Goal: Check status

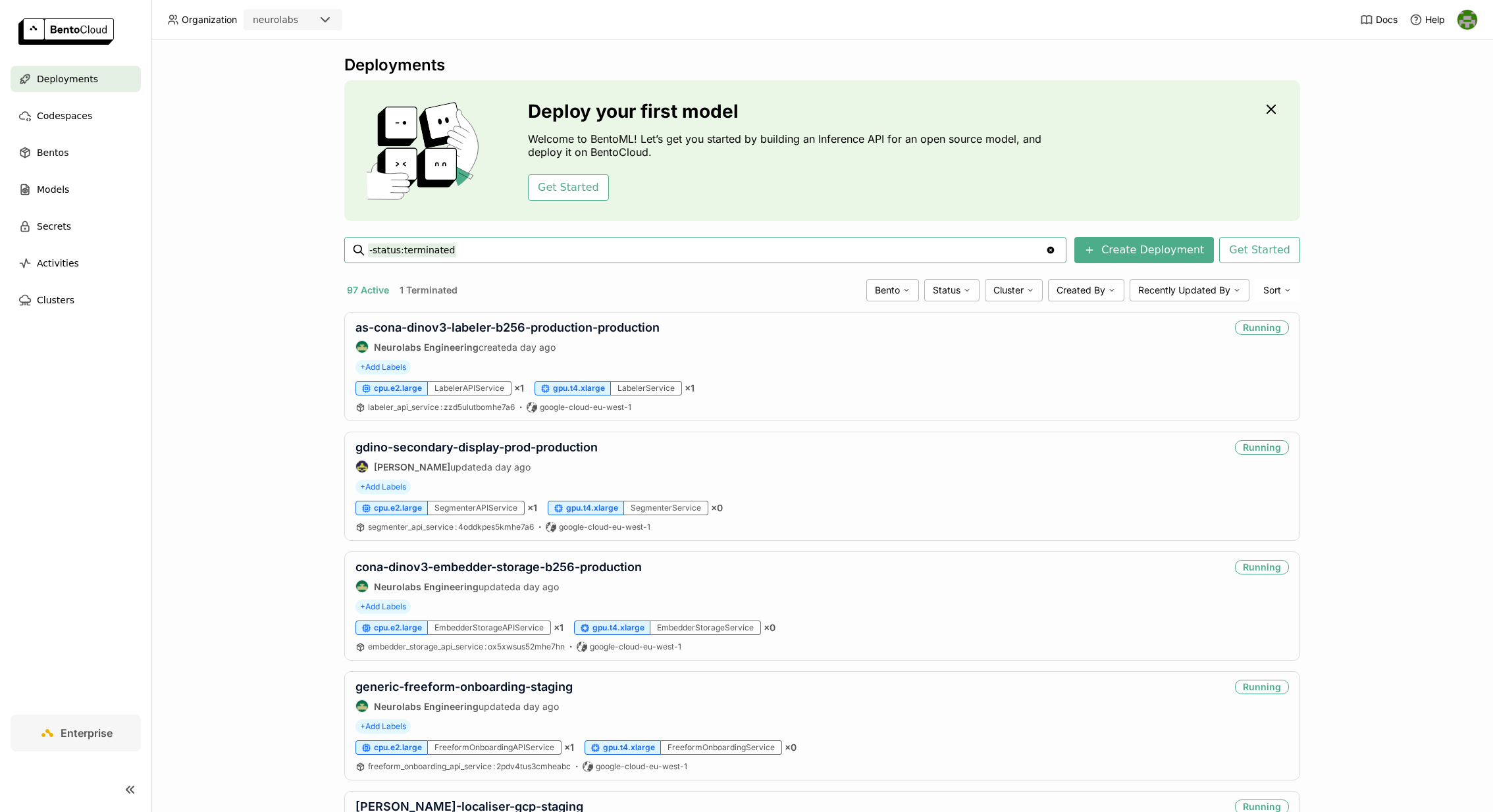
click at [572, 259] on input "-status:terminated" at bounding box center [707, 250] width 677 height 21
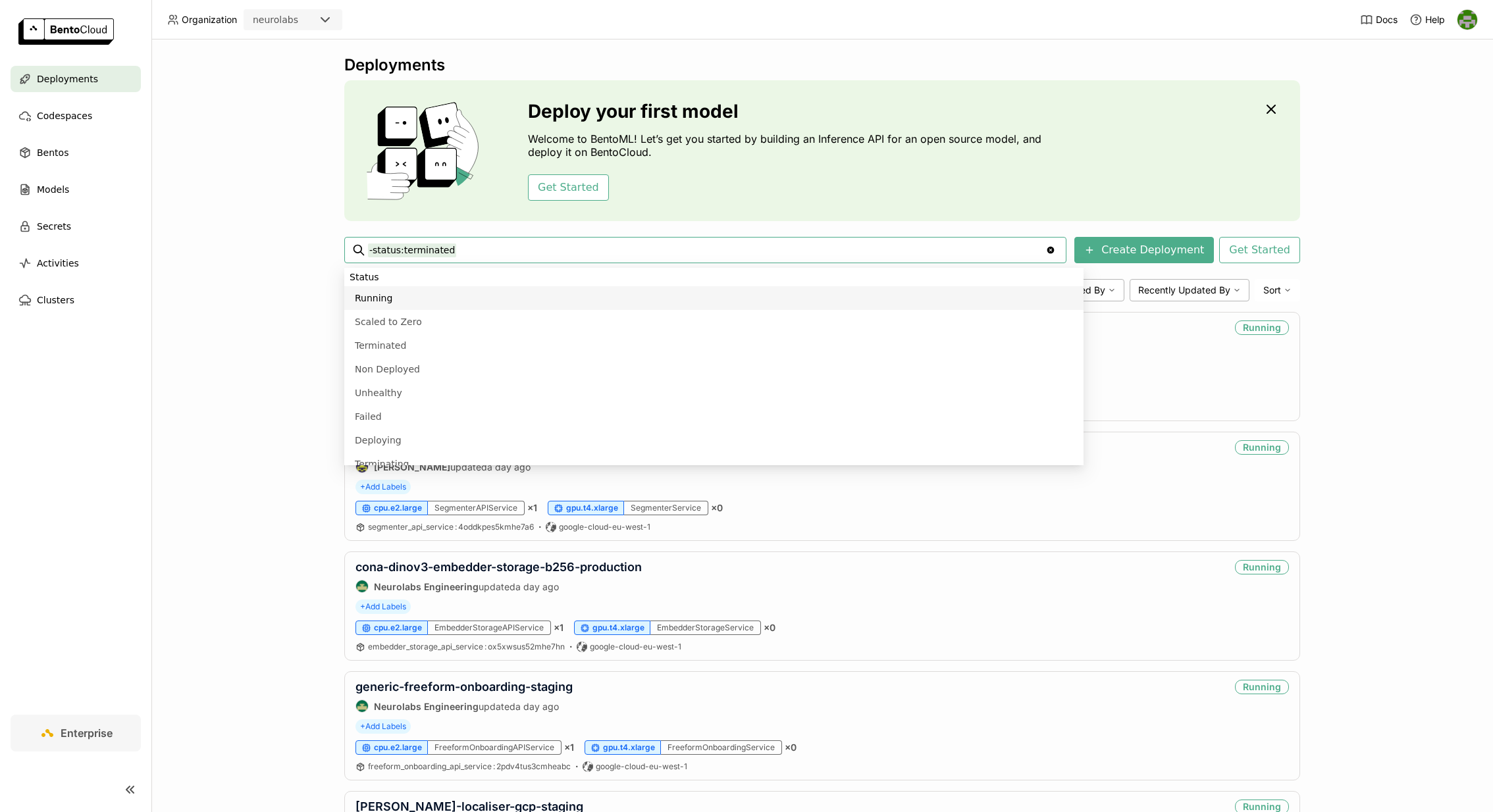
paste input "as-cona-dinov3-labeler-b256-productio"
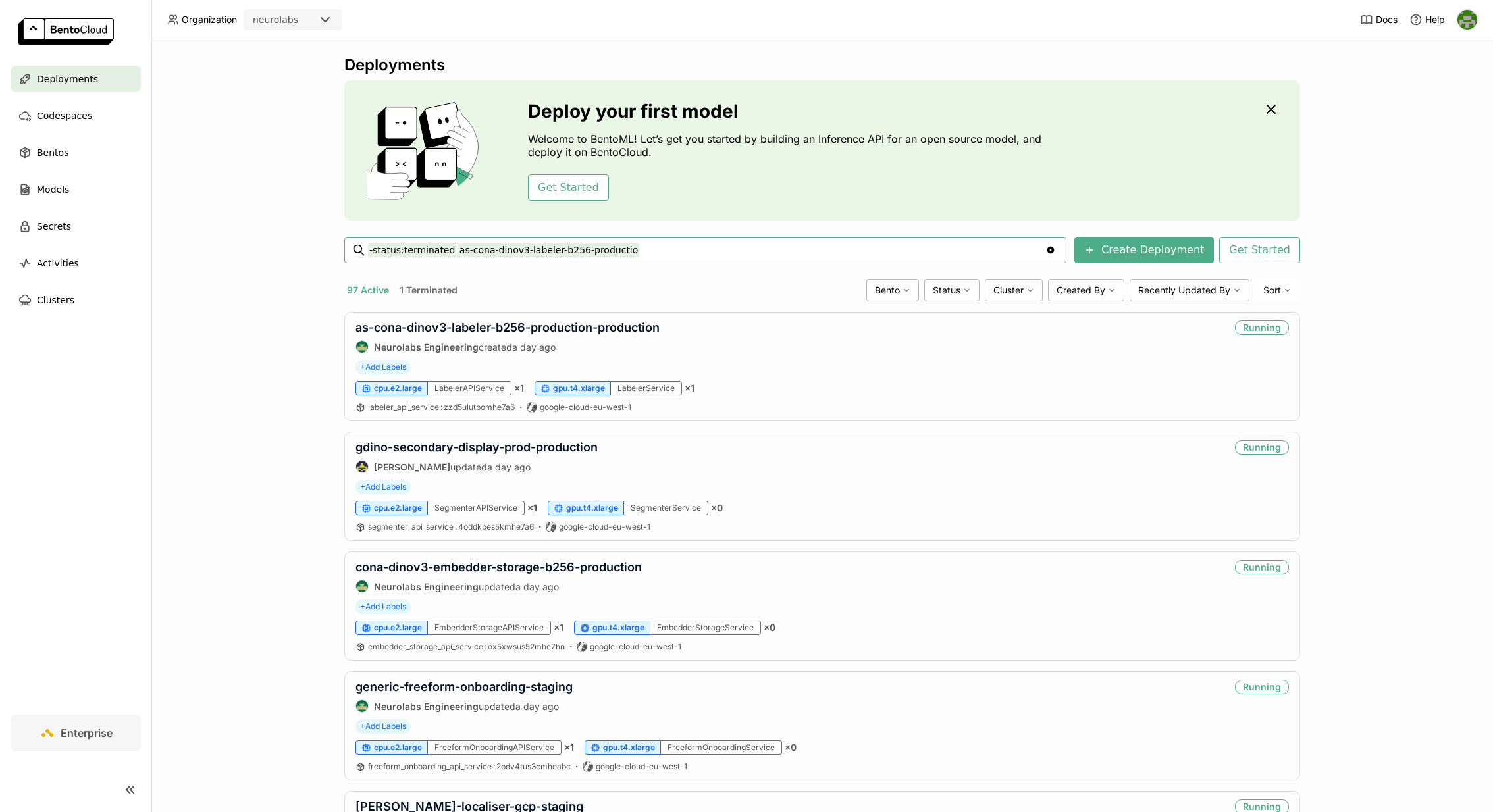
type input "-status:terminated as-cona-dinov3-labeler-b256-productio"
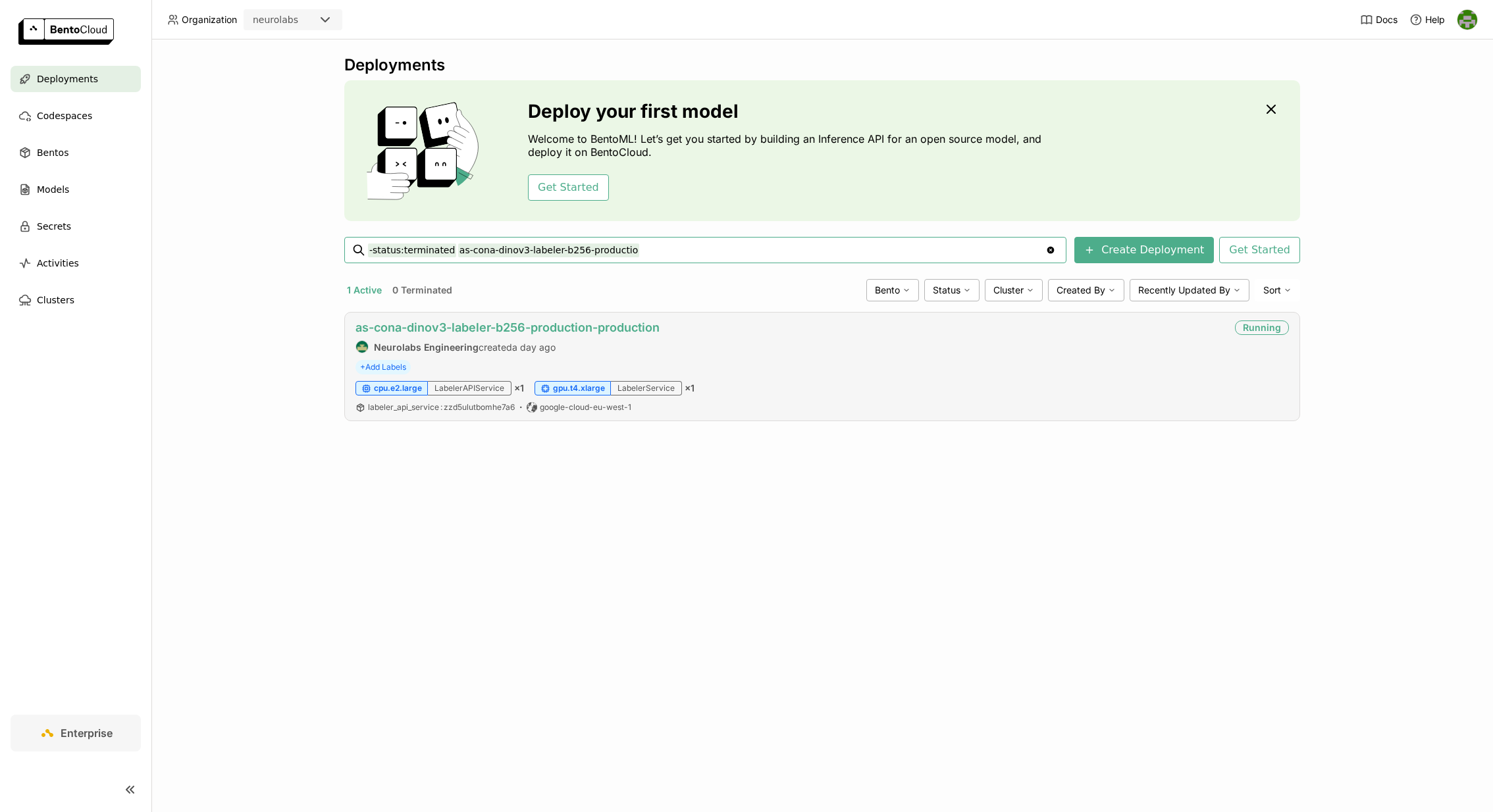
click at [648, 331] on link "as-cona-dinov3-labeler-b256-production-production" at bounding box center [507, 327] width 304 height 14
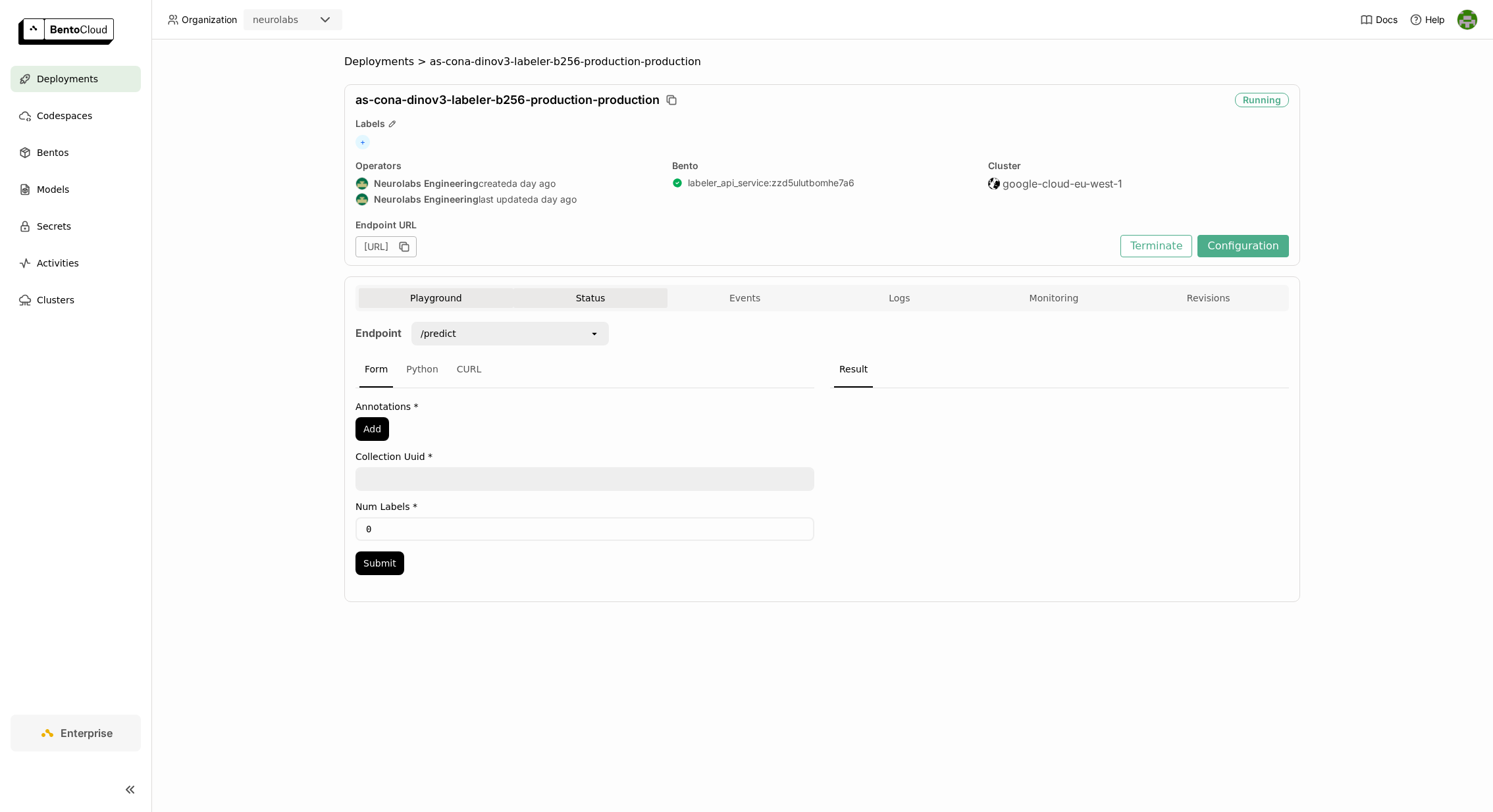
click at [600, 298] on button "Status" at bounding box center [590, 298] width 155 height 20
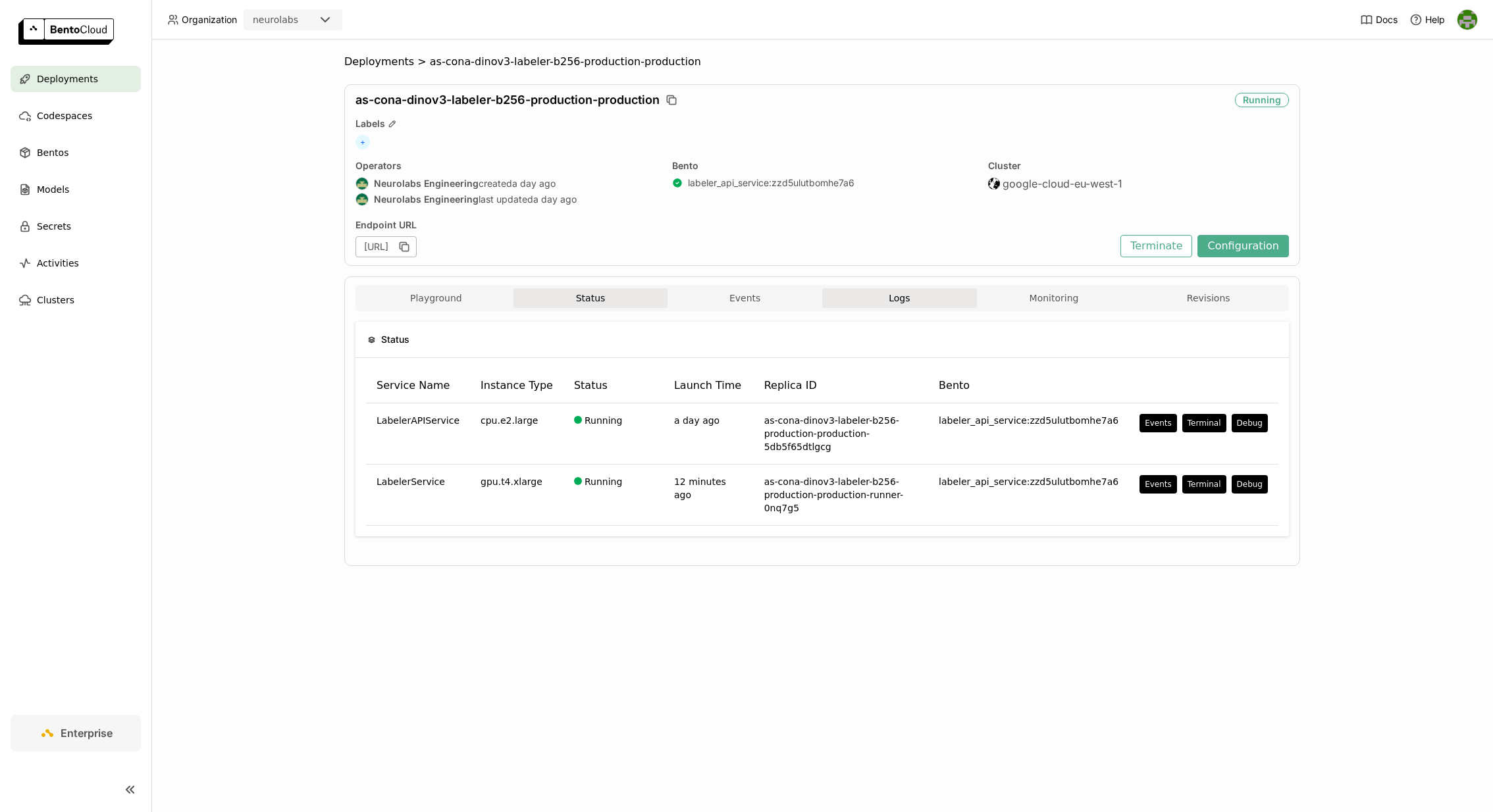
click at [915, 303] on button "Logs" at bounding box center [899, 298] width 155 height 20
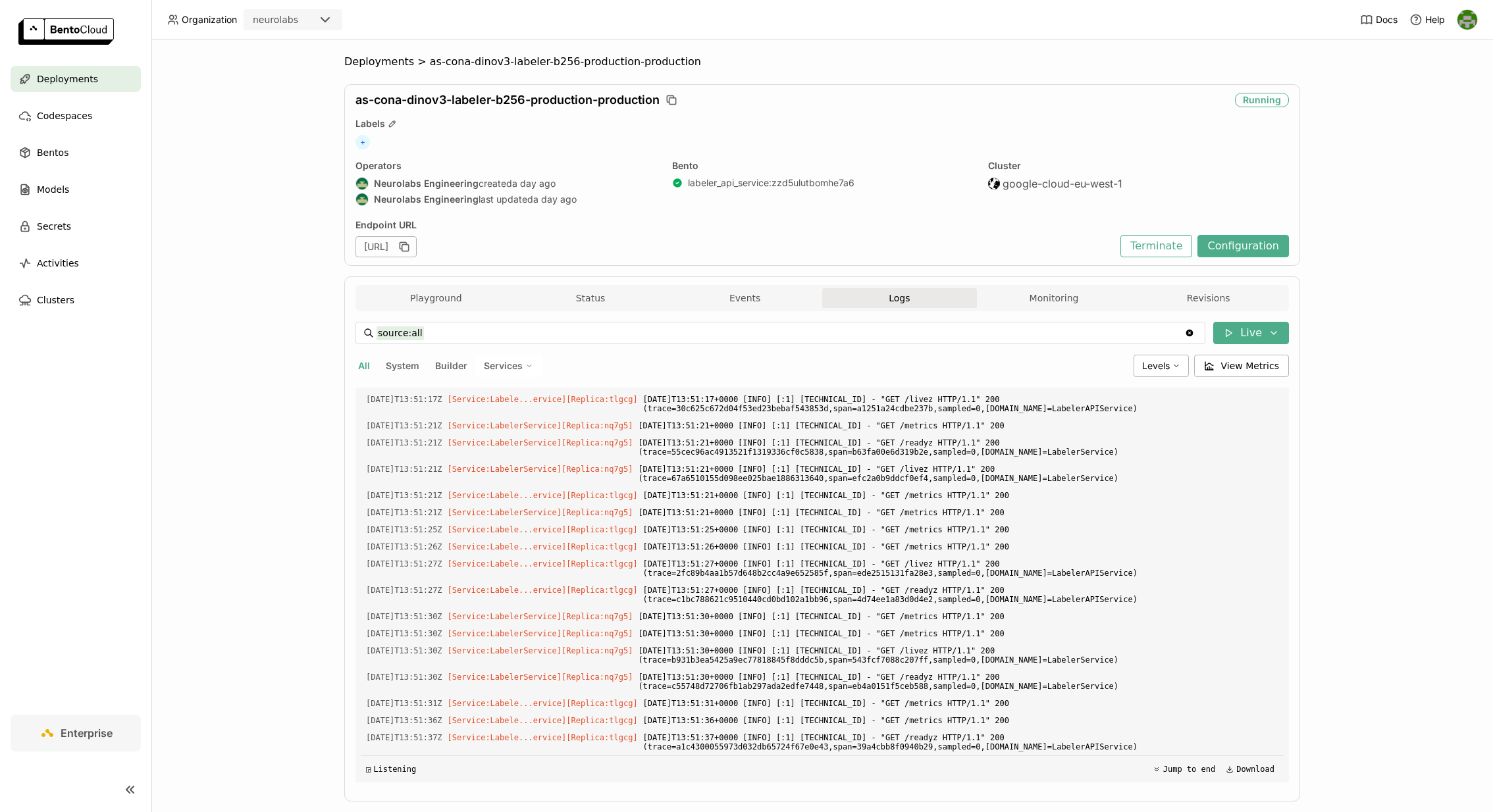
scroll to position [2590, 0]
click at [559, 296] on button "Status" at bounding box center [590, 298] width 155 height 20
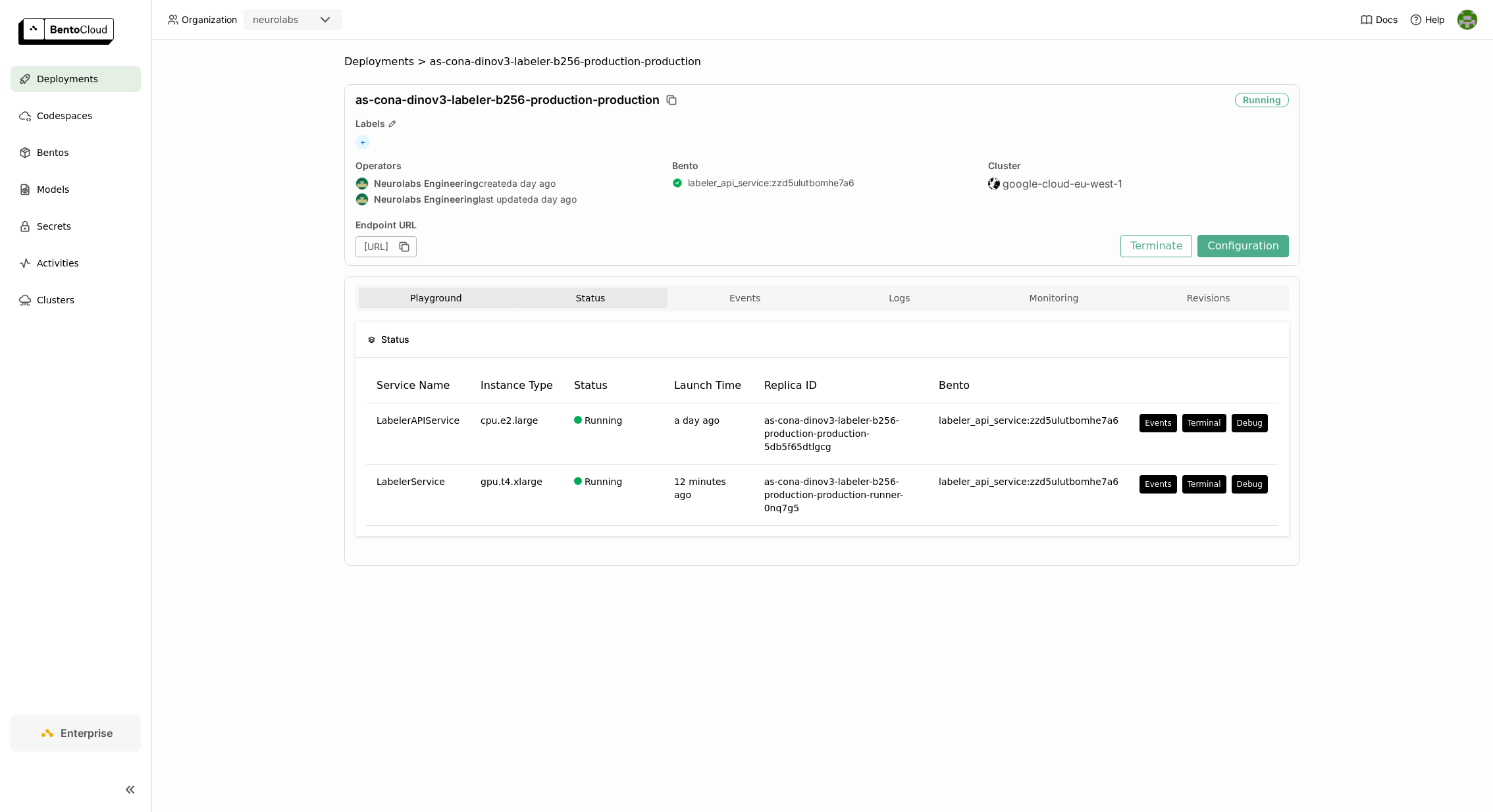
click at [444, 296] on button "Playground" at bounding box center [435, 298] width 155 height 20
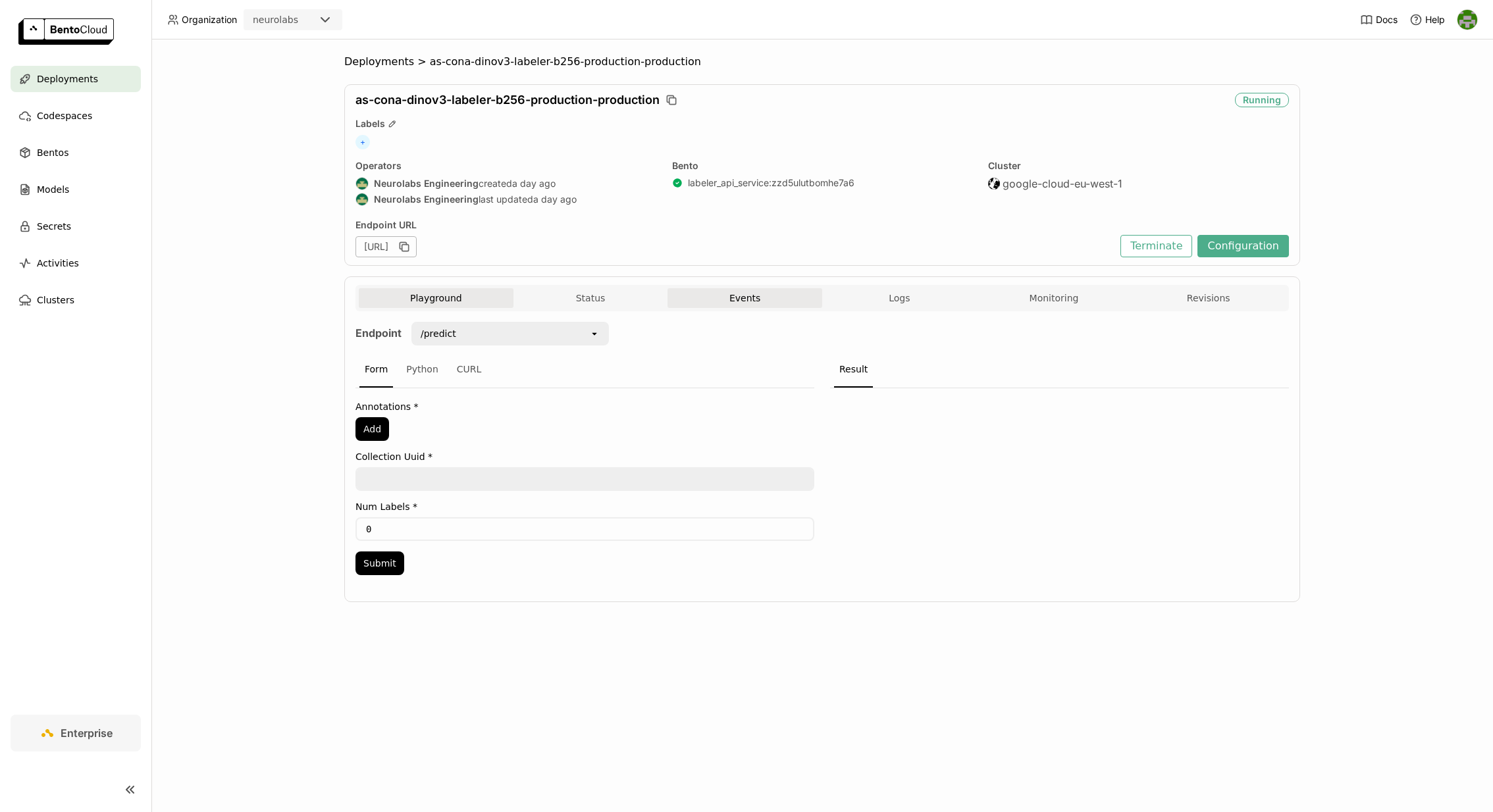
click at [729, 295] on button "Events" at bounding box center [745, 298] width 155 height 20
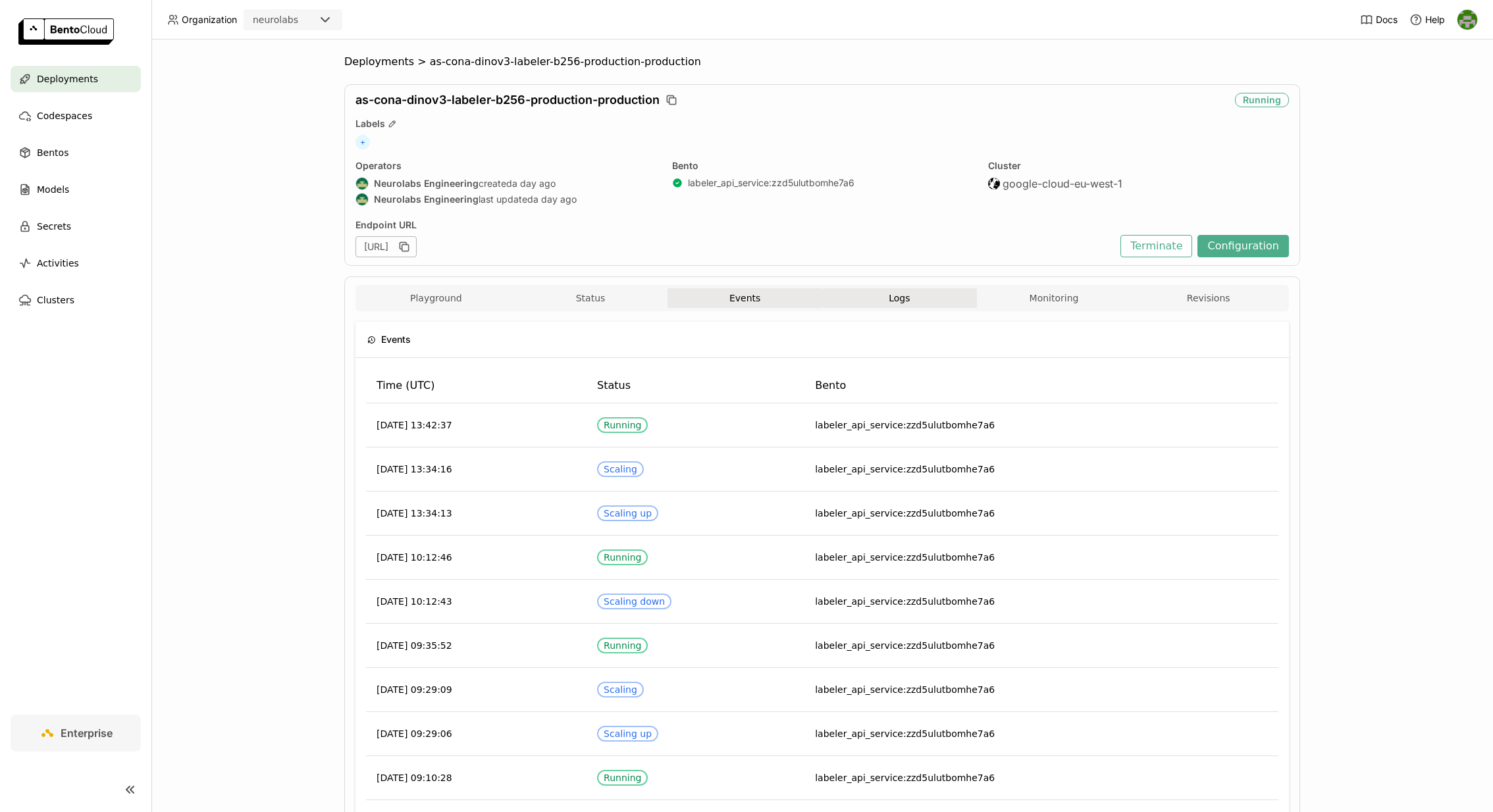
click at [943, 296] on button "Logs" at bounding box center [899, 298] width 155 height 20
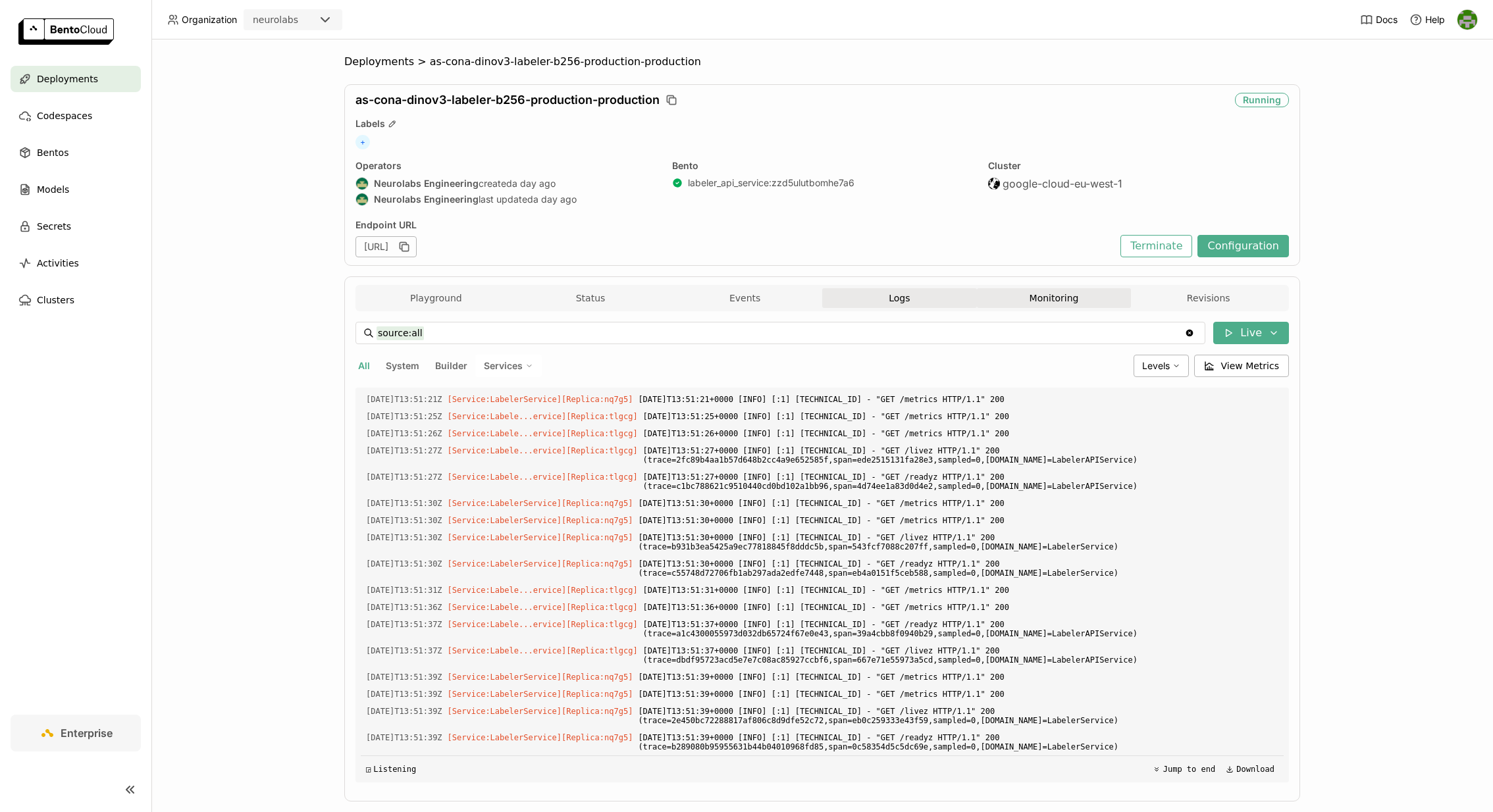
scroll to position [2705, 0]
click at [1028, 289] on button "Monitoring" at bounding box center [1054, 298] width 155 height 20
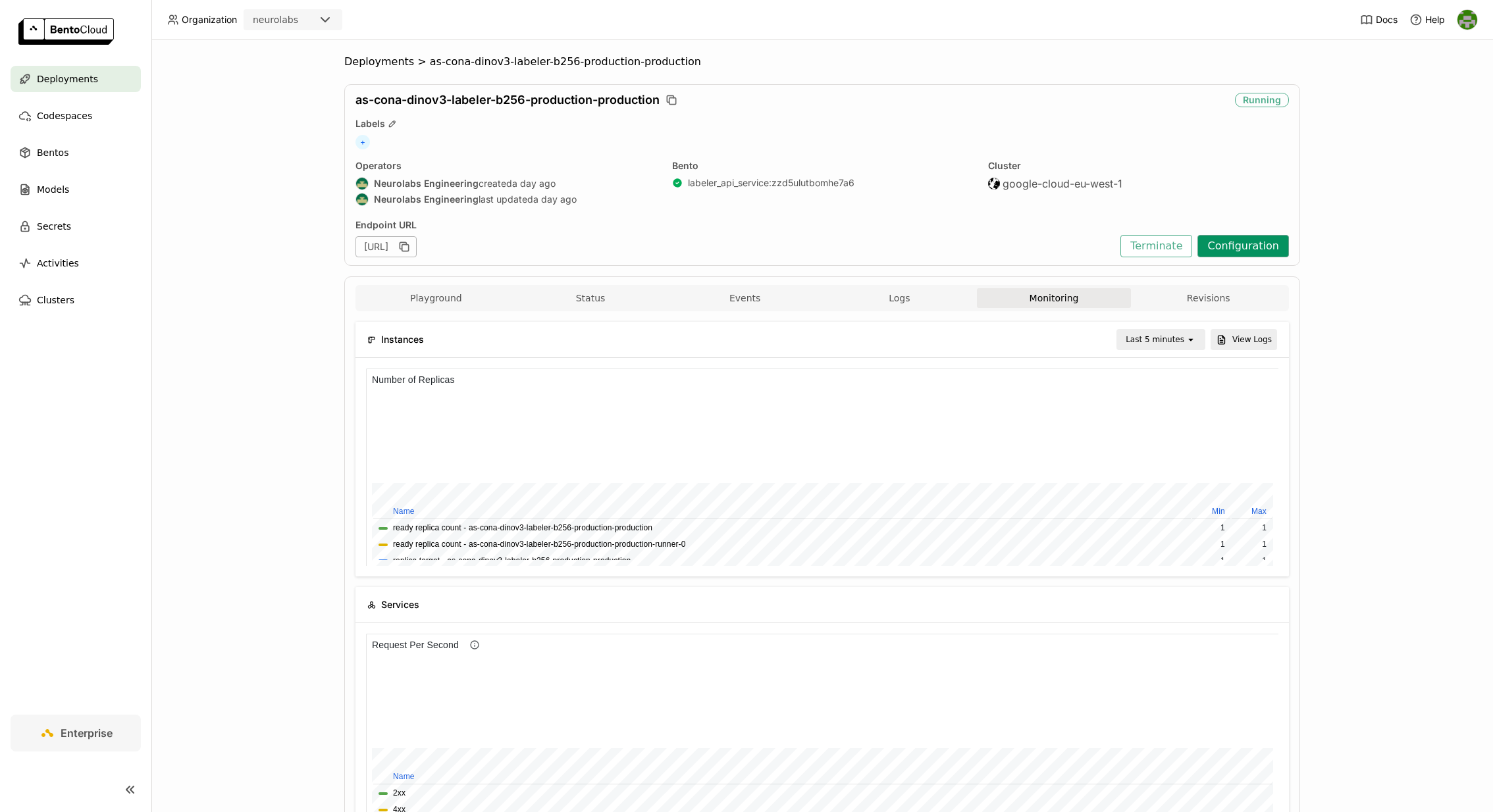
click at [1261, 248] on button "Configuration" at bounding box center [1242, 246] width 92 height 23
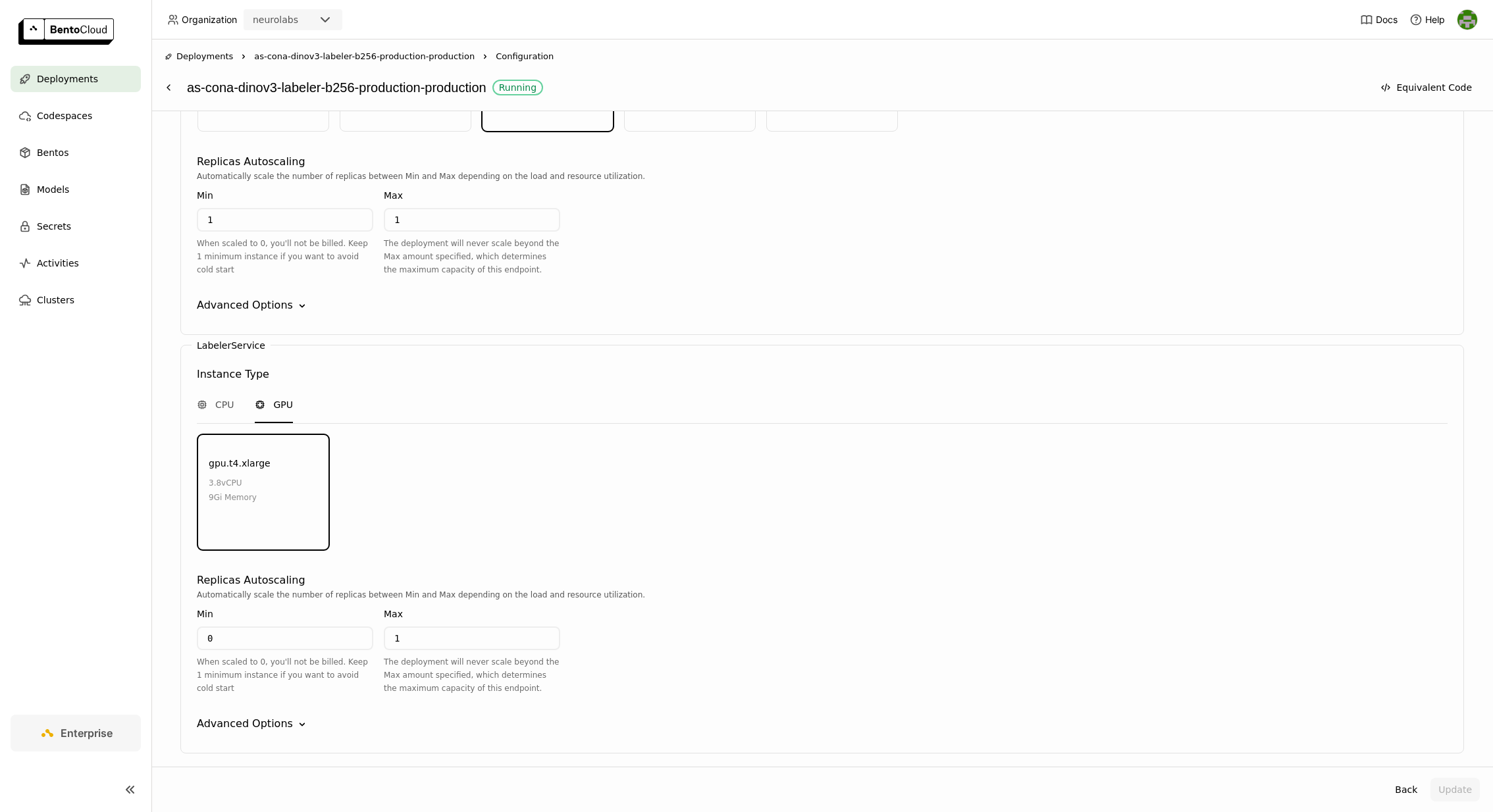
scroll to position [1400, 0]
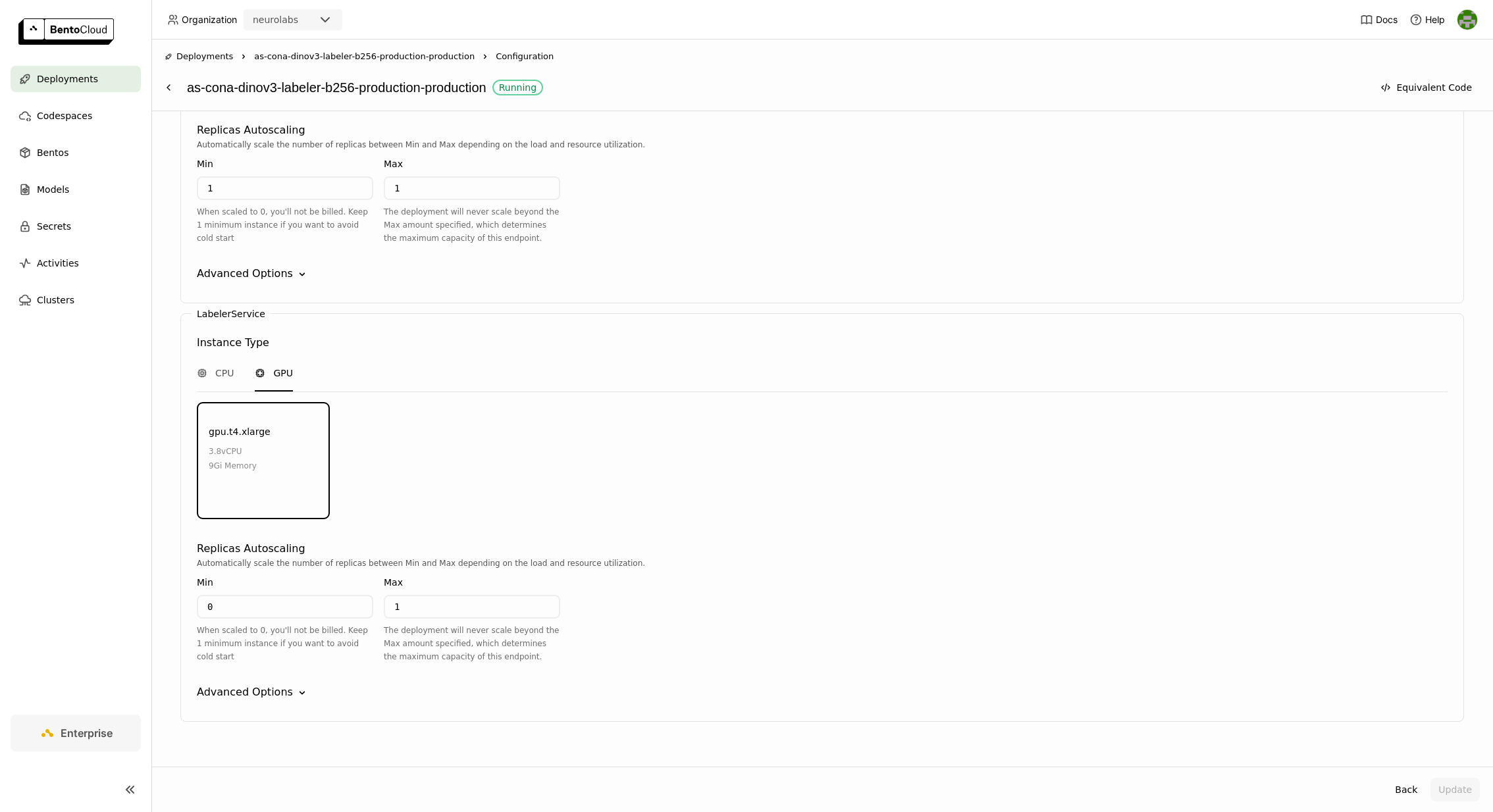
click at [255, 684] on div "Advanced Options" at bounding box center [244, 693] width 96 height 16
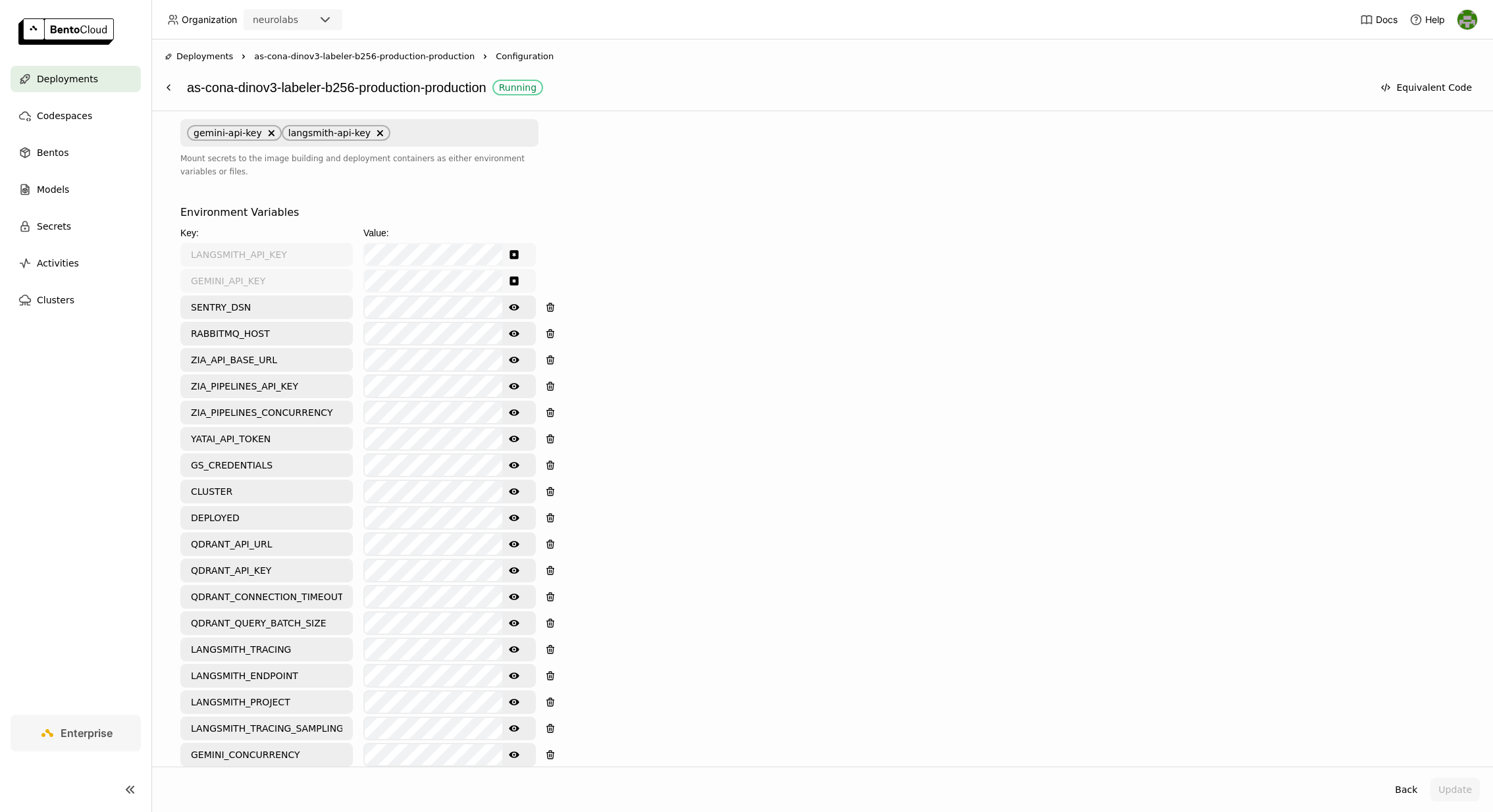
scroll to position [443, 0]
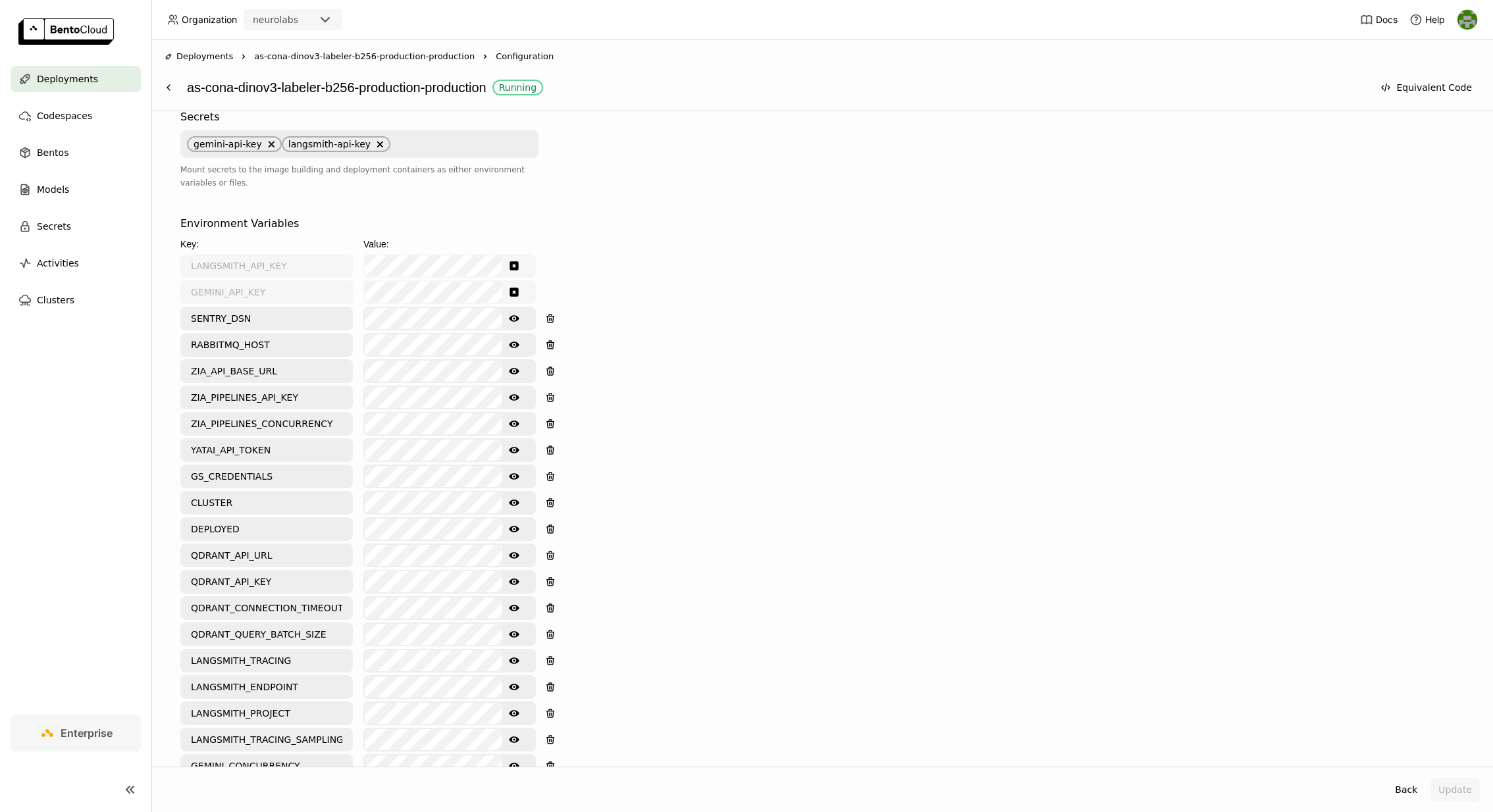
click at [515, 418] on icon "Show password text" at bounding box center [514, 424] width 10 height 10
click at [631, 416] on div "Environment Variables Key: Value: LANGSMITH_API_KEY GEMINI_API_KEY SENTRY_DSN S…" at bounding box center [822, 523] width 1283 height 615
